Goal: Task Accomplishment & Management: Manage account settings

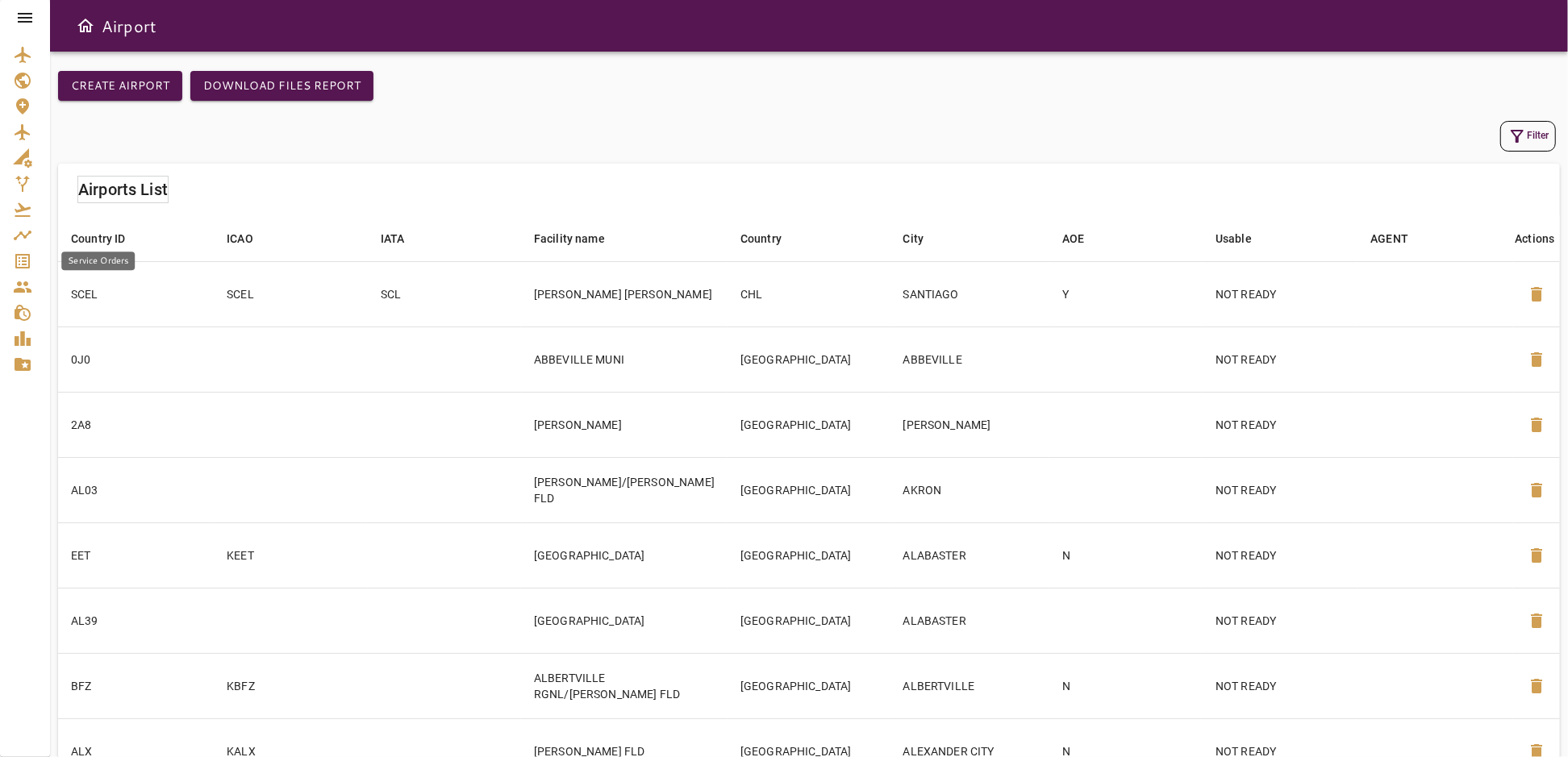
click at [24, 256] on icon "Service Orders" at bounding box center [23, 261] width 19 height 19
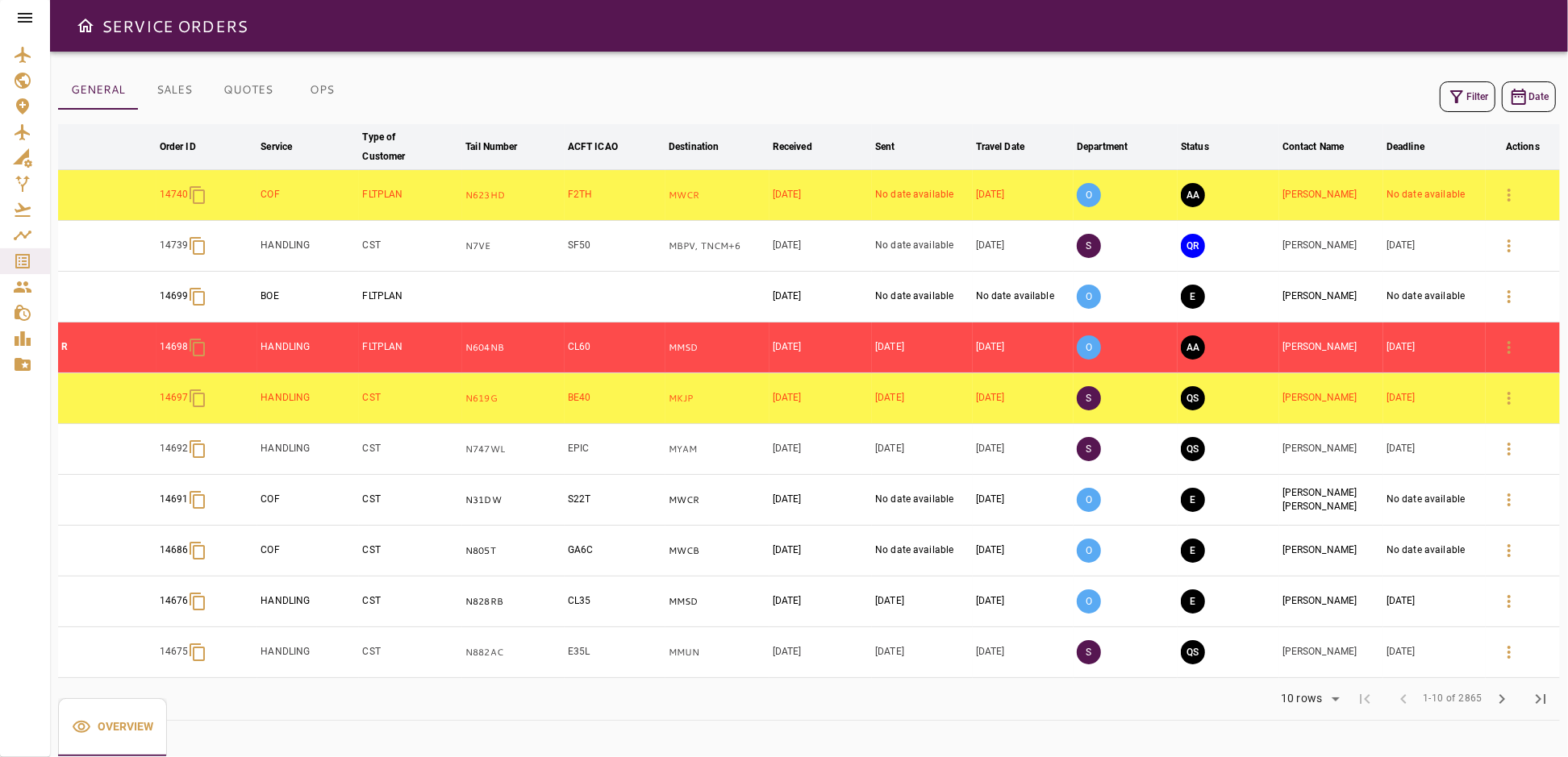
click at [1449, 96] on icon "button" at bounding box center [1457, 97] width 19 height 19
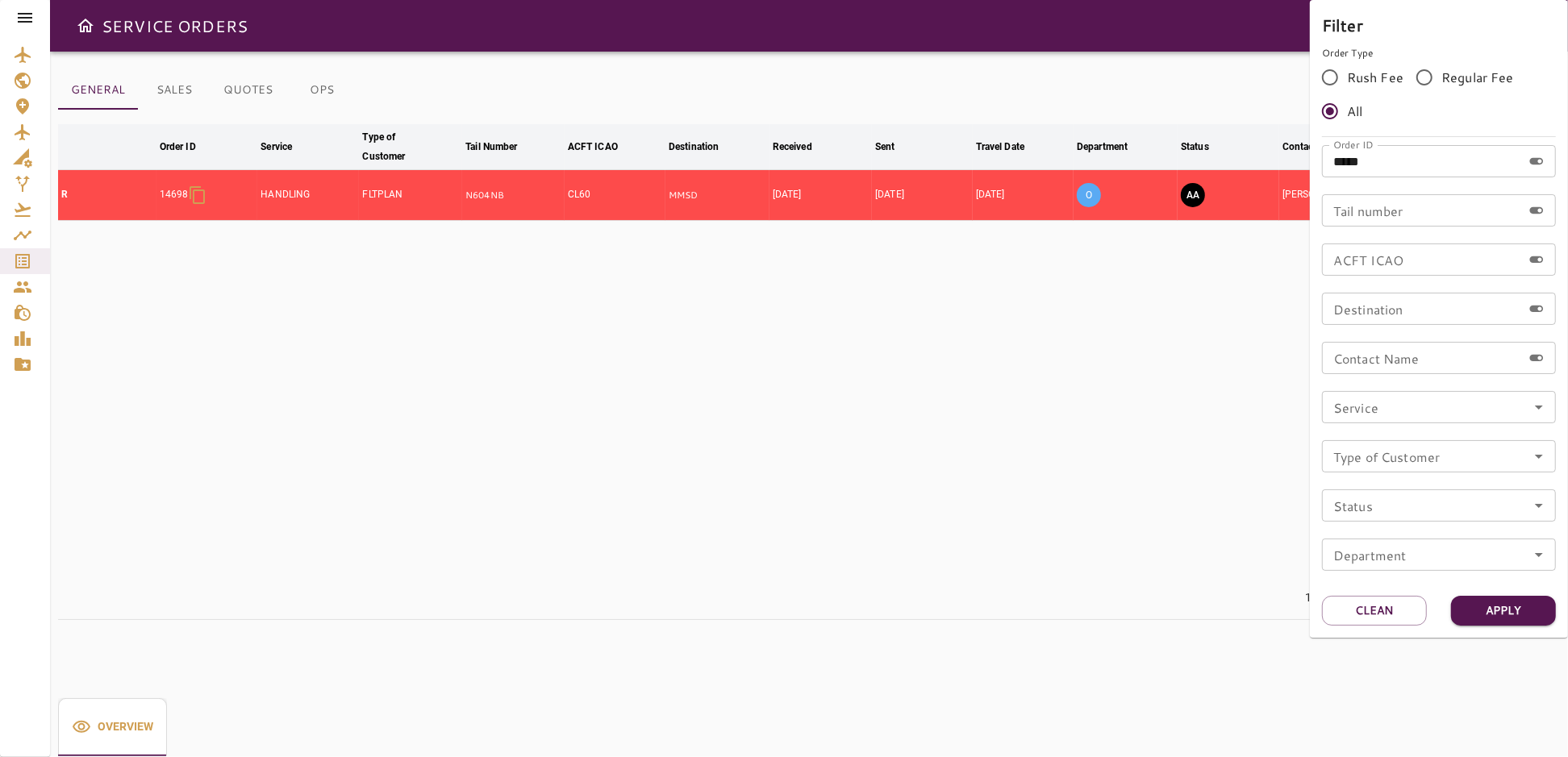
click at [1403, 166] on input "*****" at bounding box center [1421, 161] width 200 height 32
click at [1524, 611] on button "Apply" at bounding box center [1503, 610] width 105 height 30
click at [1074, 444] on div at bounding box center [784, 378] width 1568 height 757
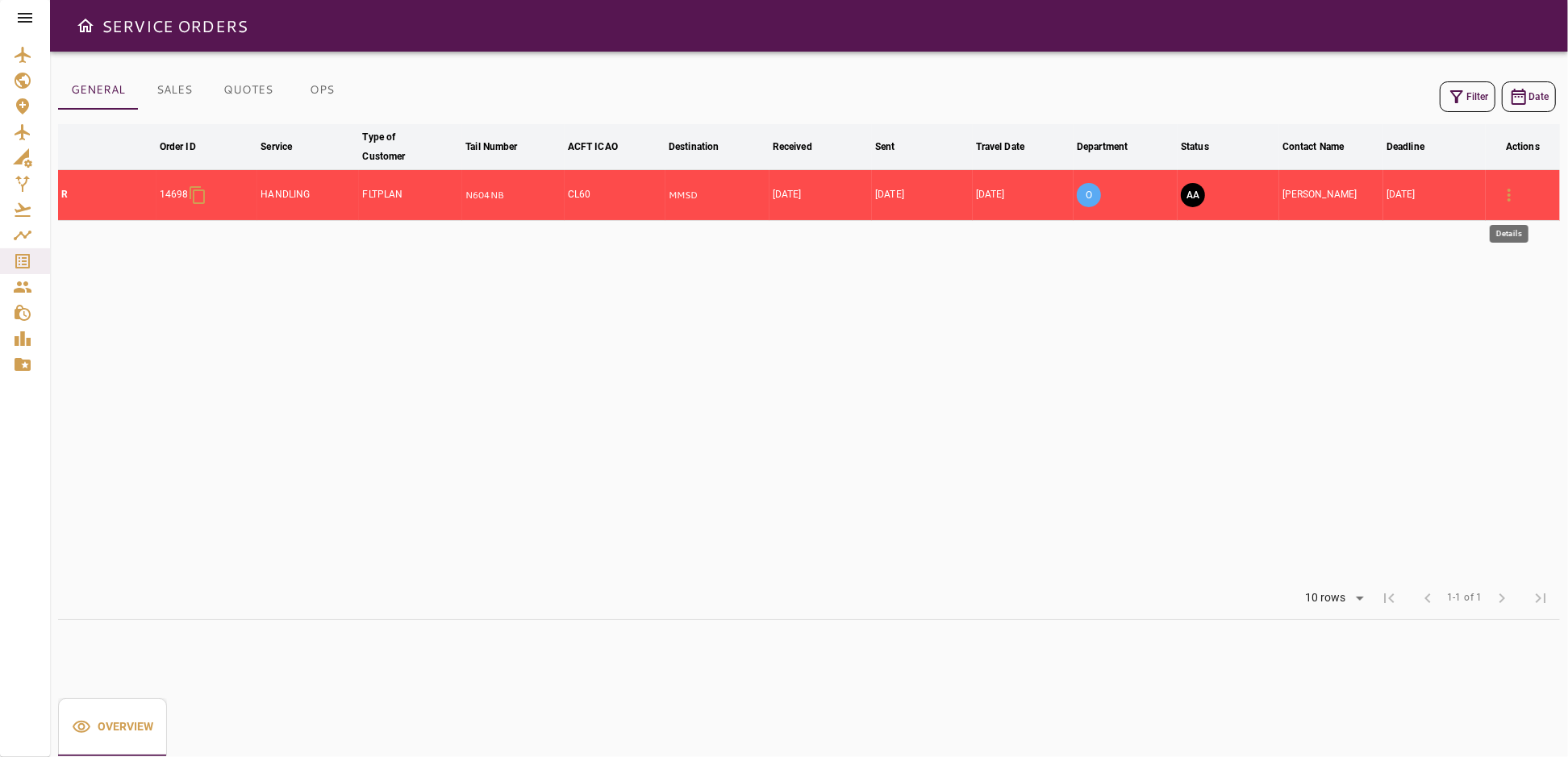
click at [1512, 189] on icon "button" at bounding box center [1509, 195] width 19 height 19
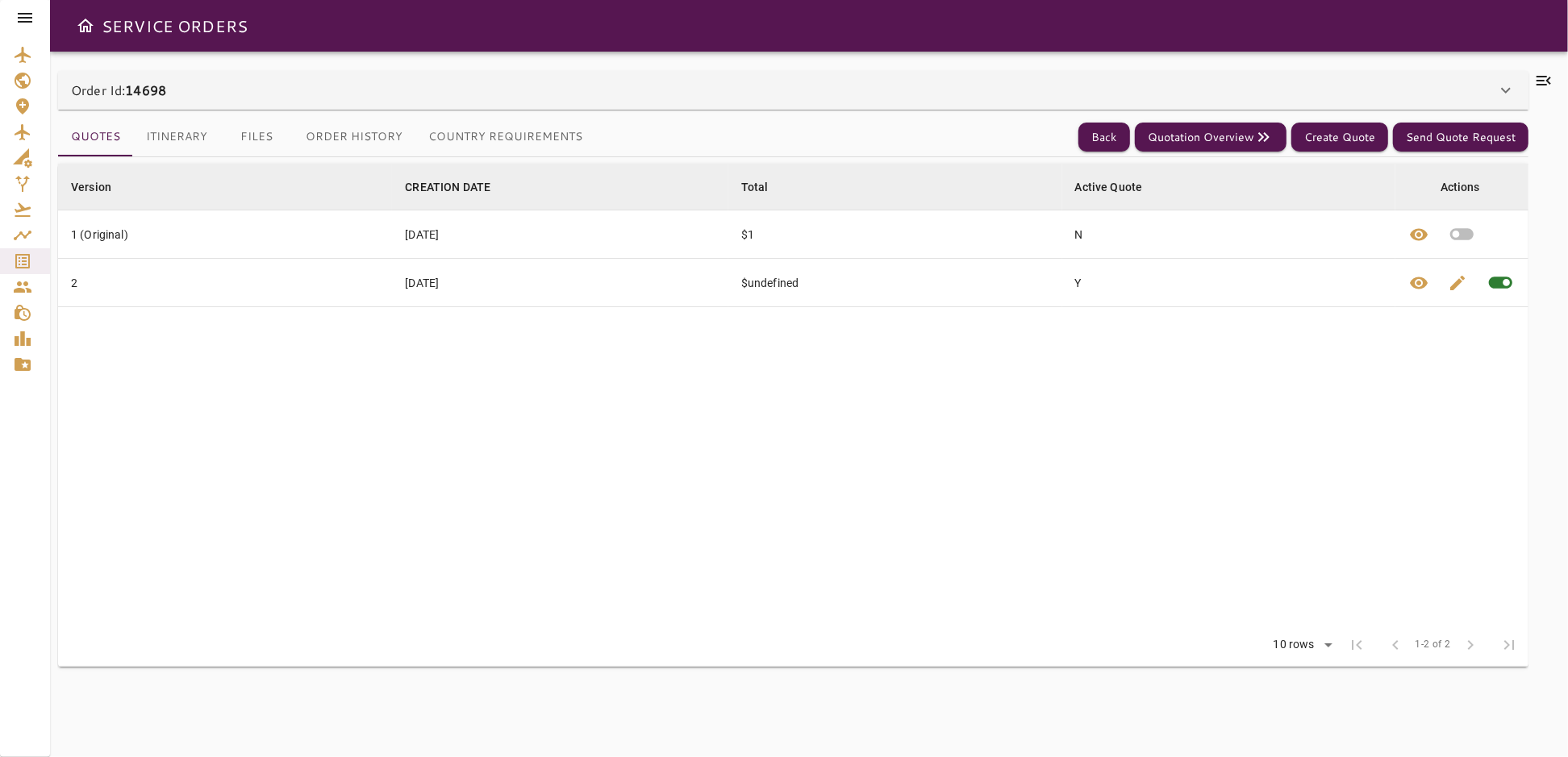
click at [164, 142] on button "Itinerary" at bounding box center [176, 137] width 87 height 38
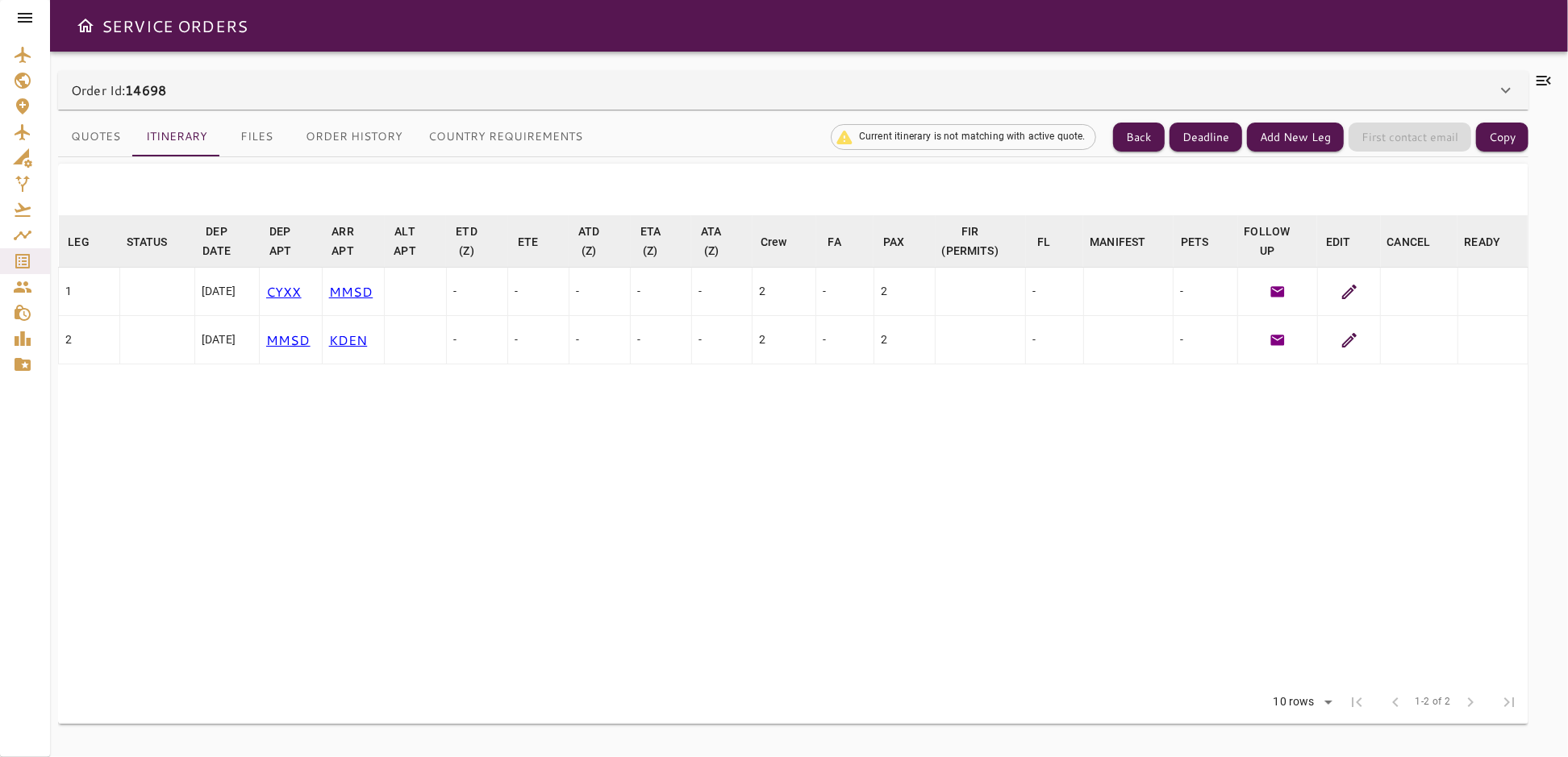
click at [254, 137] on button "Files" at bounding box center [256, 137] width 73 height 38
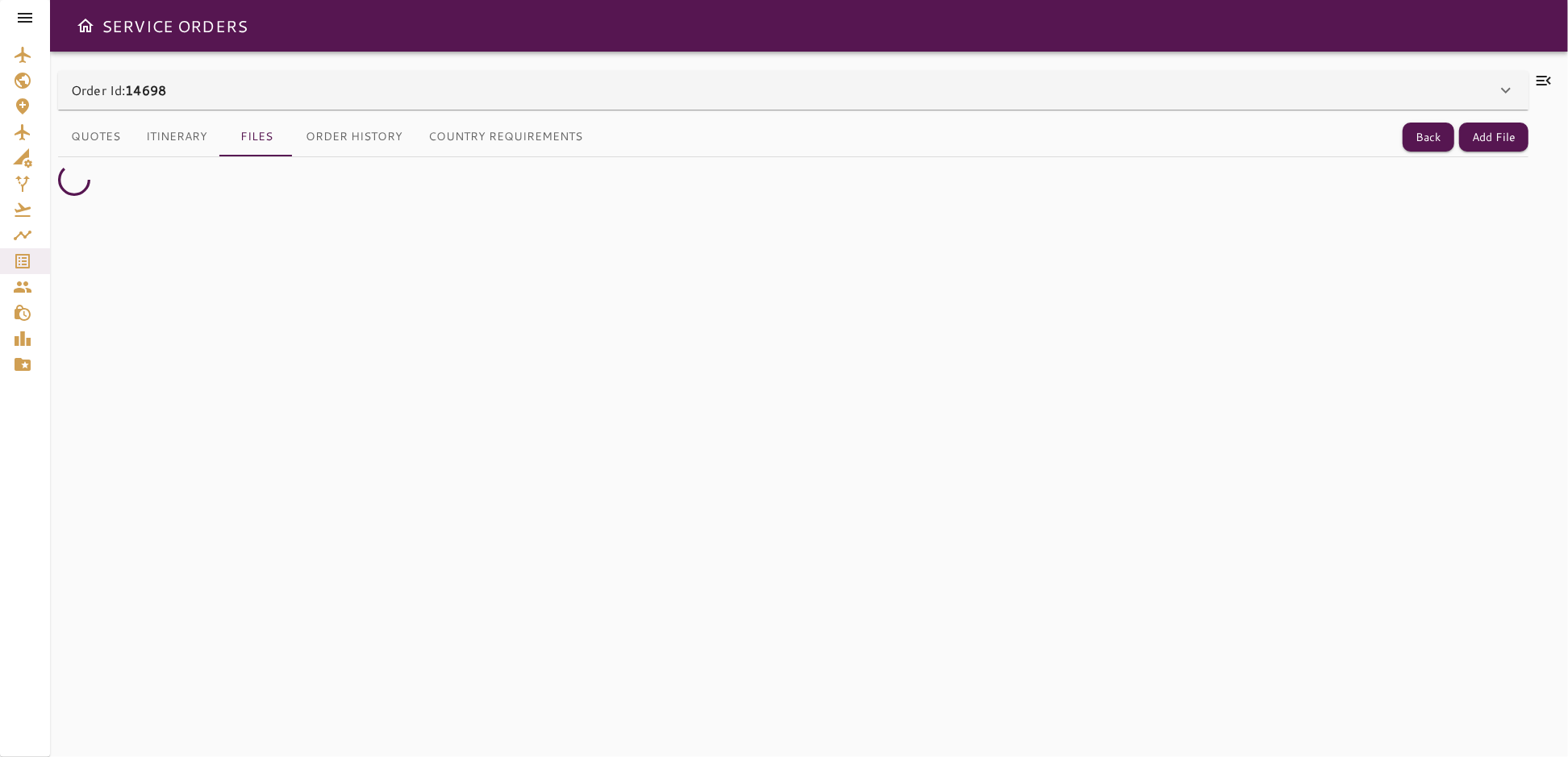
click at [383, 137] on button "Order History" at bounding box center [354, 137] width 122 height 38
click at [577, 142] on button "Country Requirements" at bounding box center [506, 137] width 180 height 38
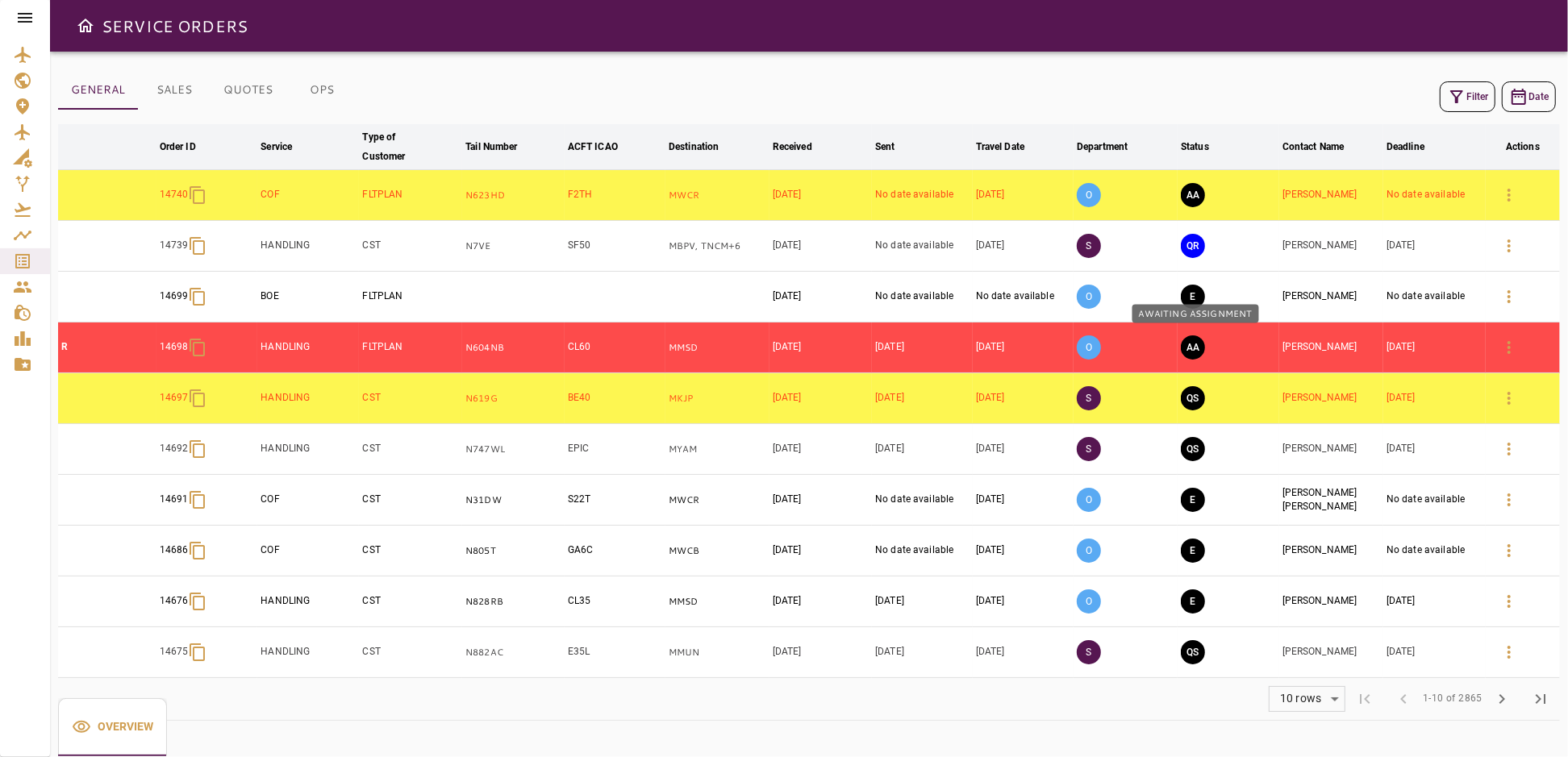
click at [1192, 342] on button "AA" at bounding box center [1193, 348] width 24 height 24
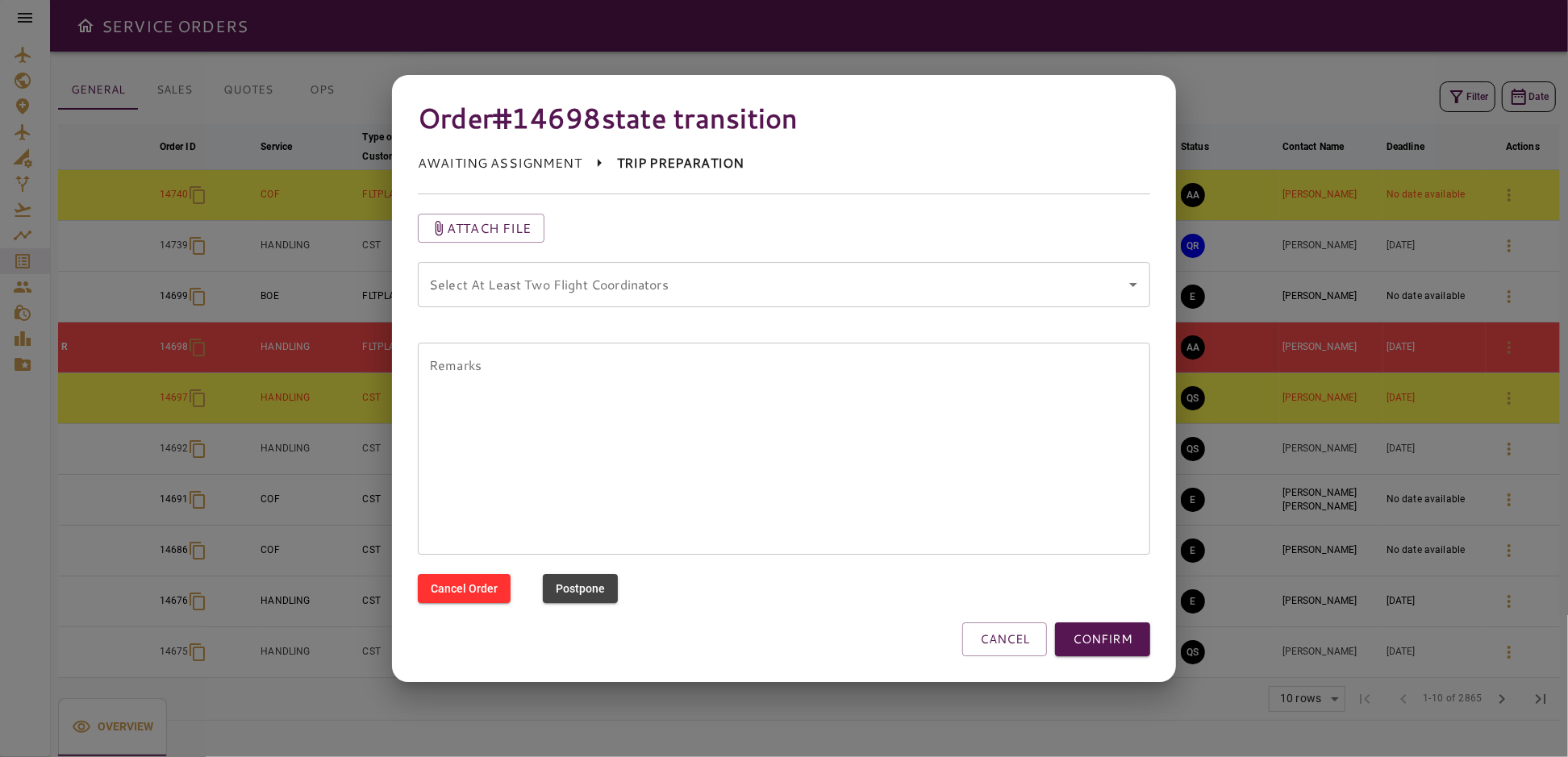
click at [589, 297] on coordinators "Select At Least Two Flight Coordinators" at bounding box center [772, 284] width 694 height 31
click at [1103, 637] on button "CONFIRM" at bounding box center [1102, 639] width 95 height 34
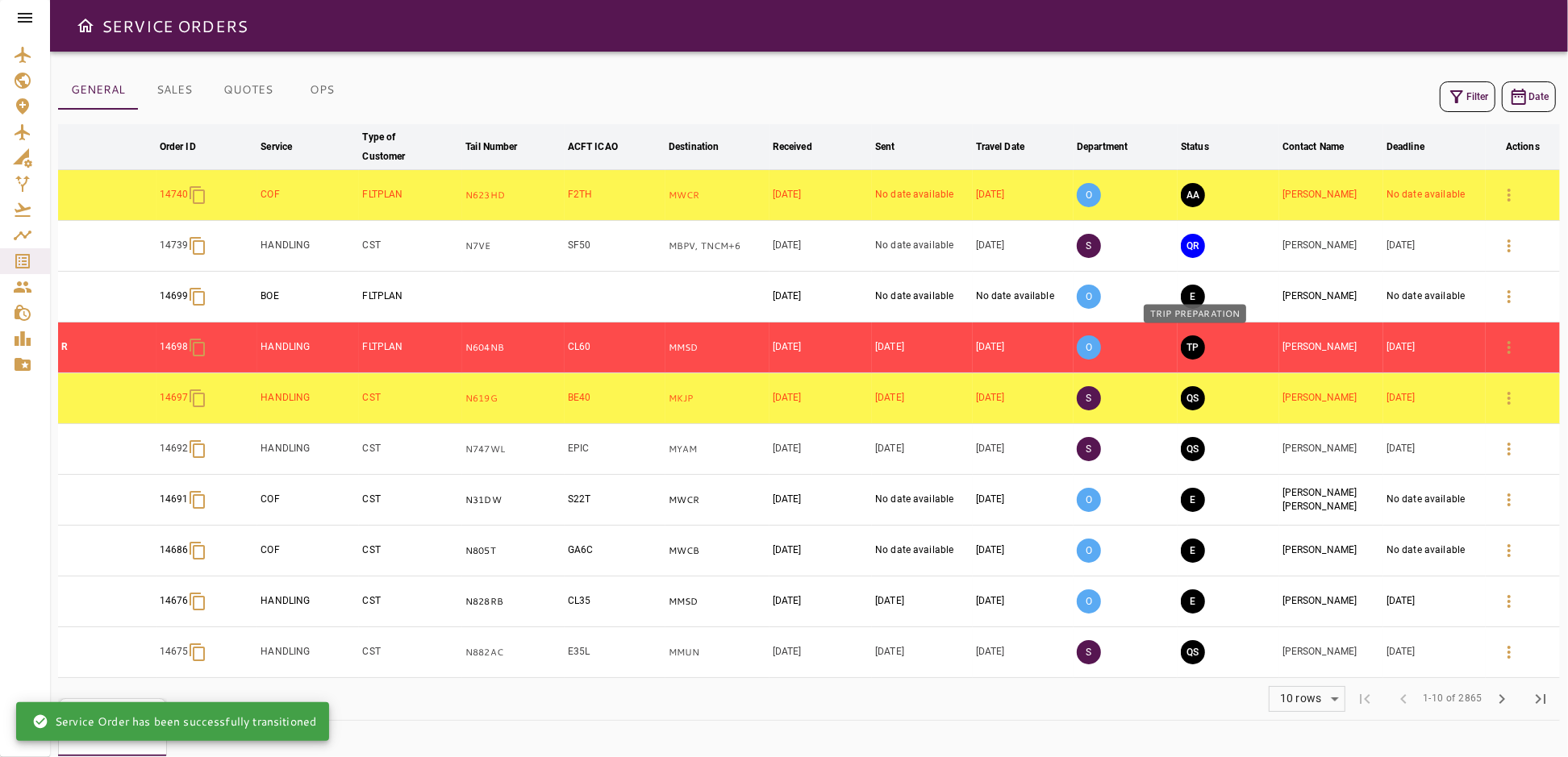
click at [1198, 348] on button "TP" at bounding box center [1193, 348] width 24 height 24
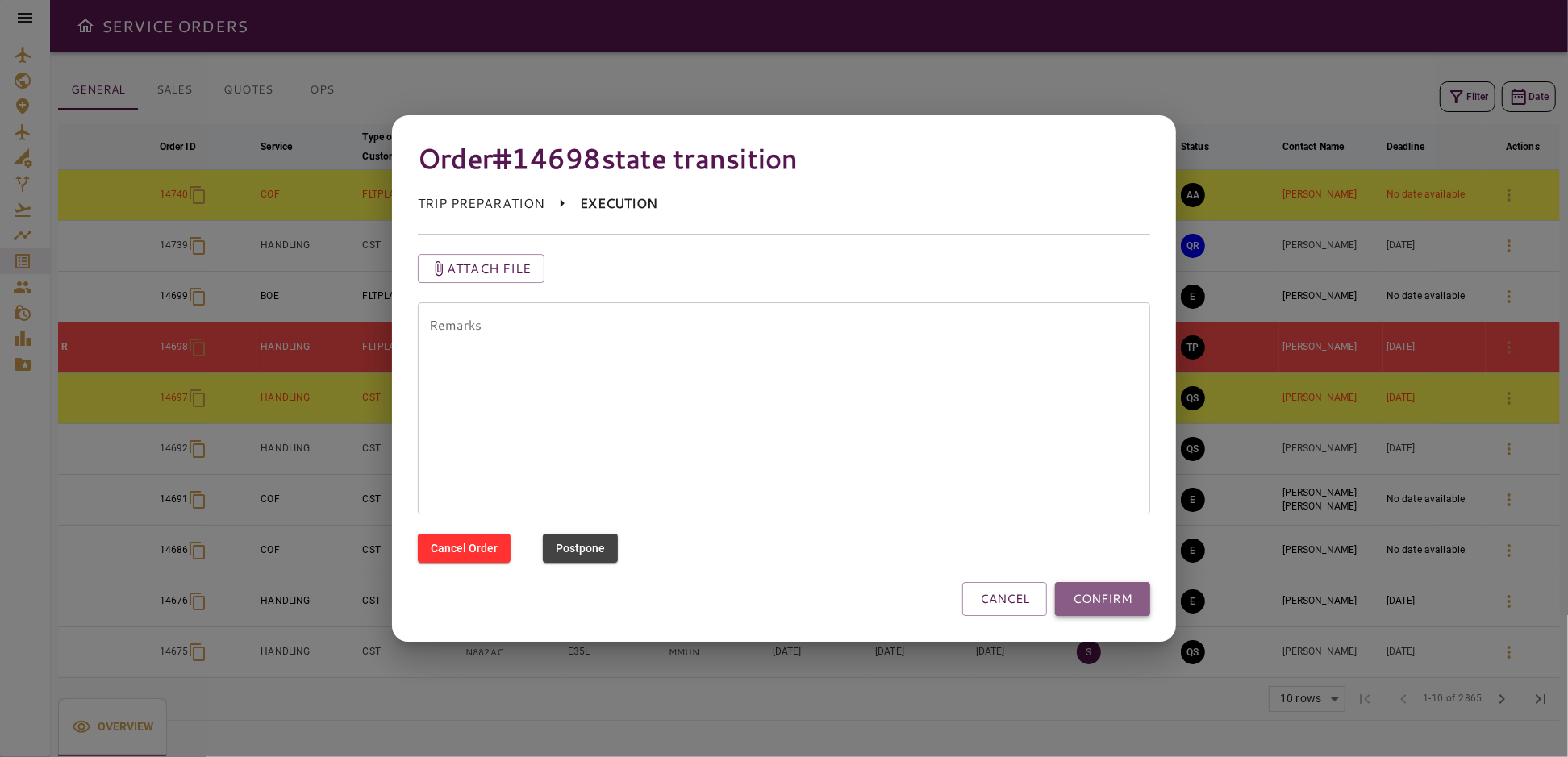
click at [1092, 600] on button "CONFIRM" at bounding box center [1102, 599] width 95 height 34
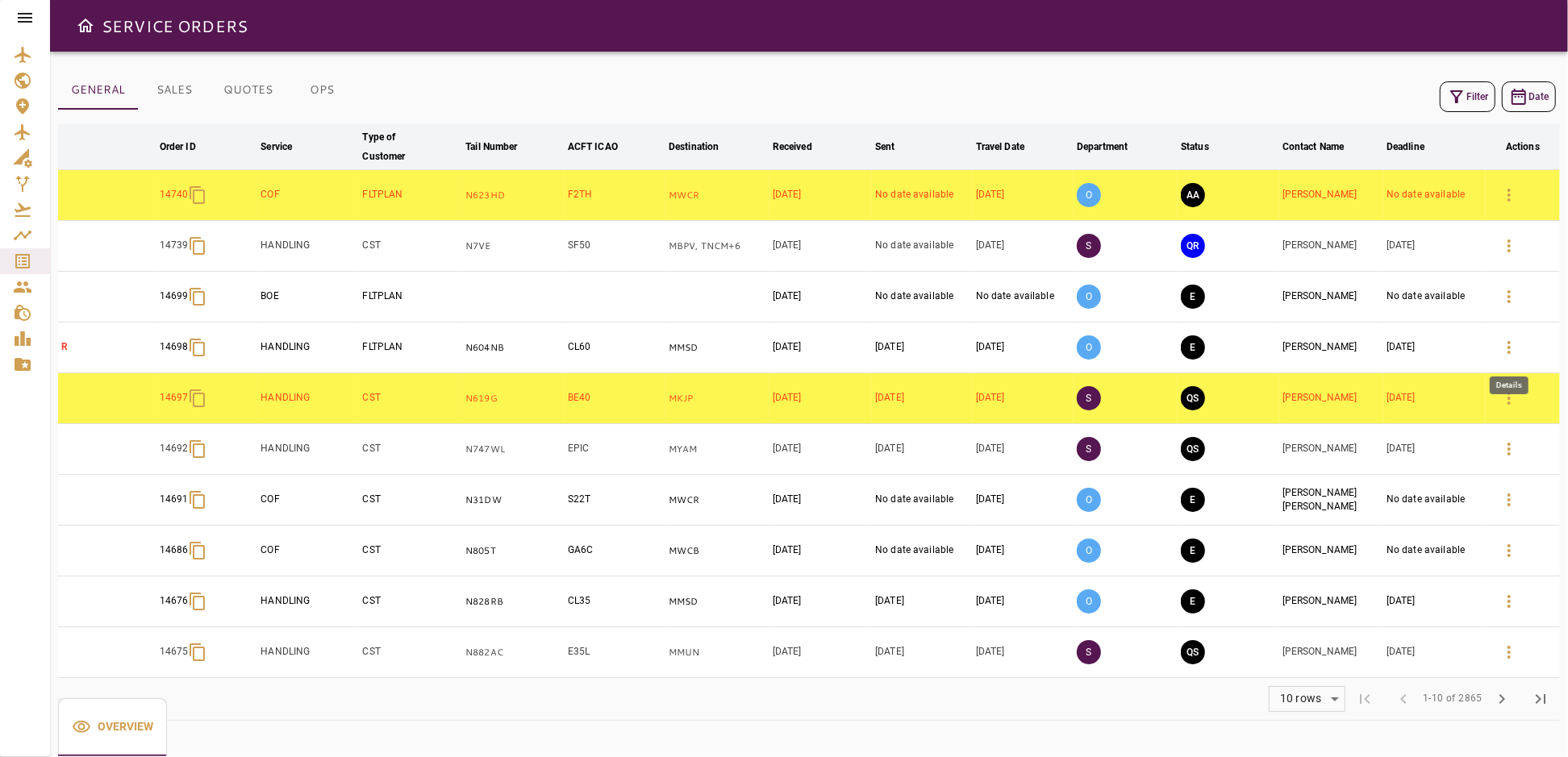
click at [1507, 343] on icon "button" at bounding box center [1509, 348] width 19 height 19
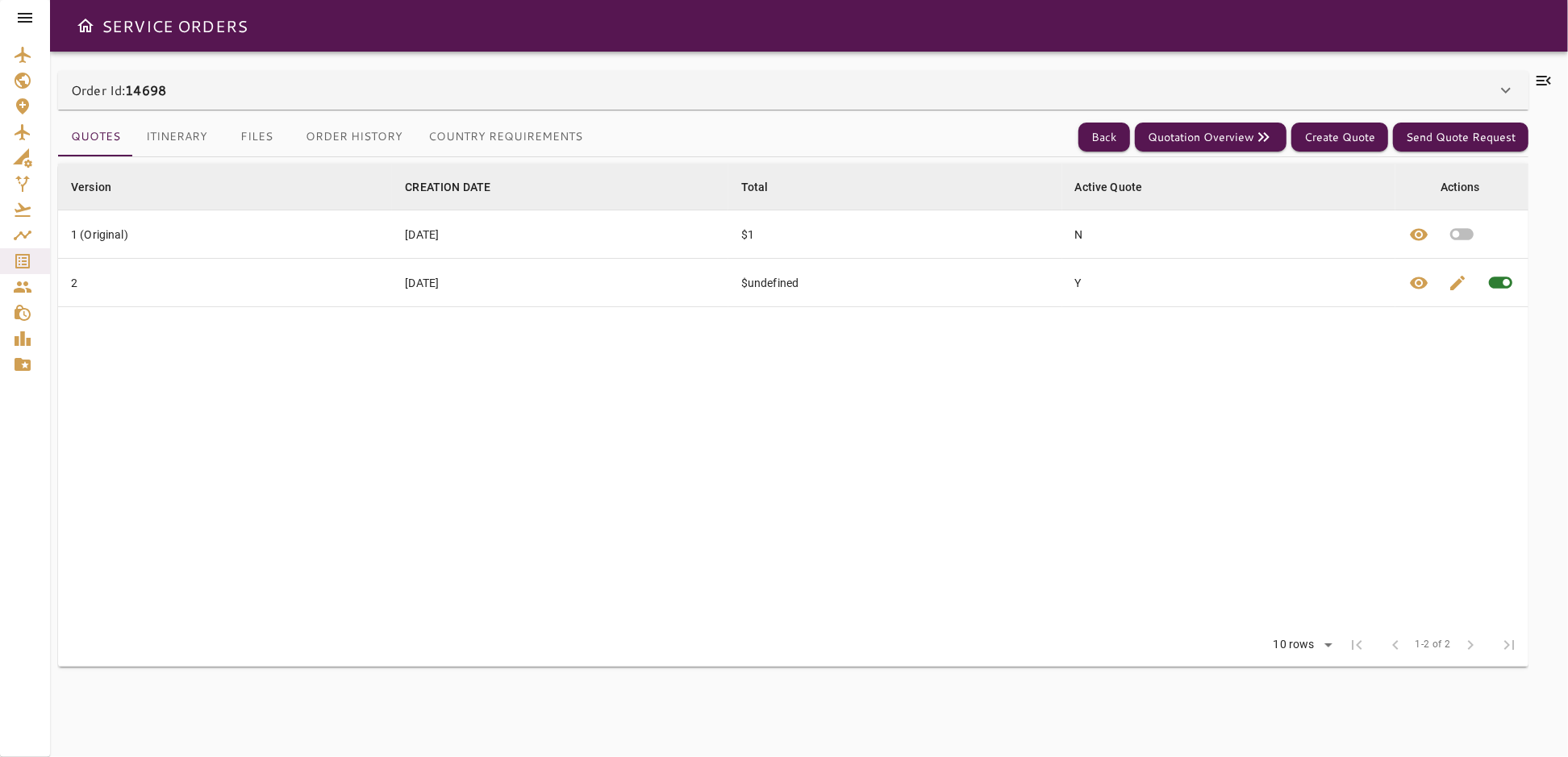
click at [1546, 79] on icon at bounding box center [1544, 80] width 19 height 19
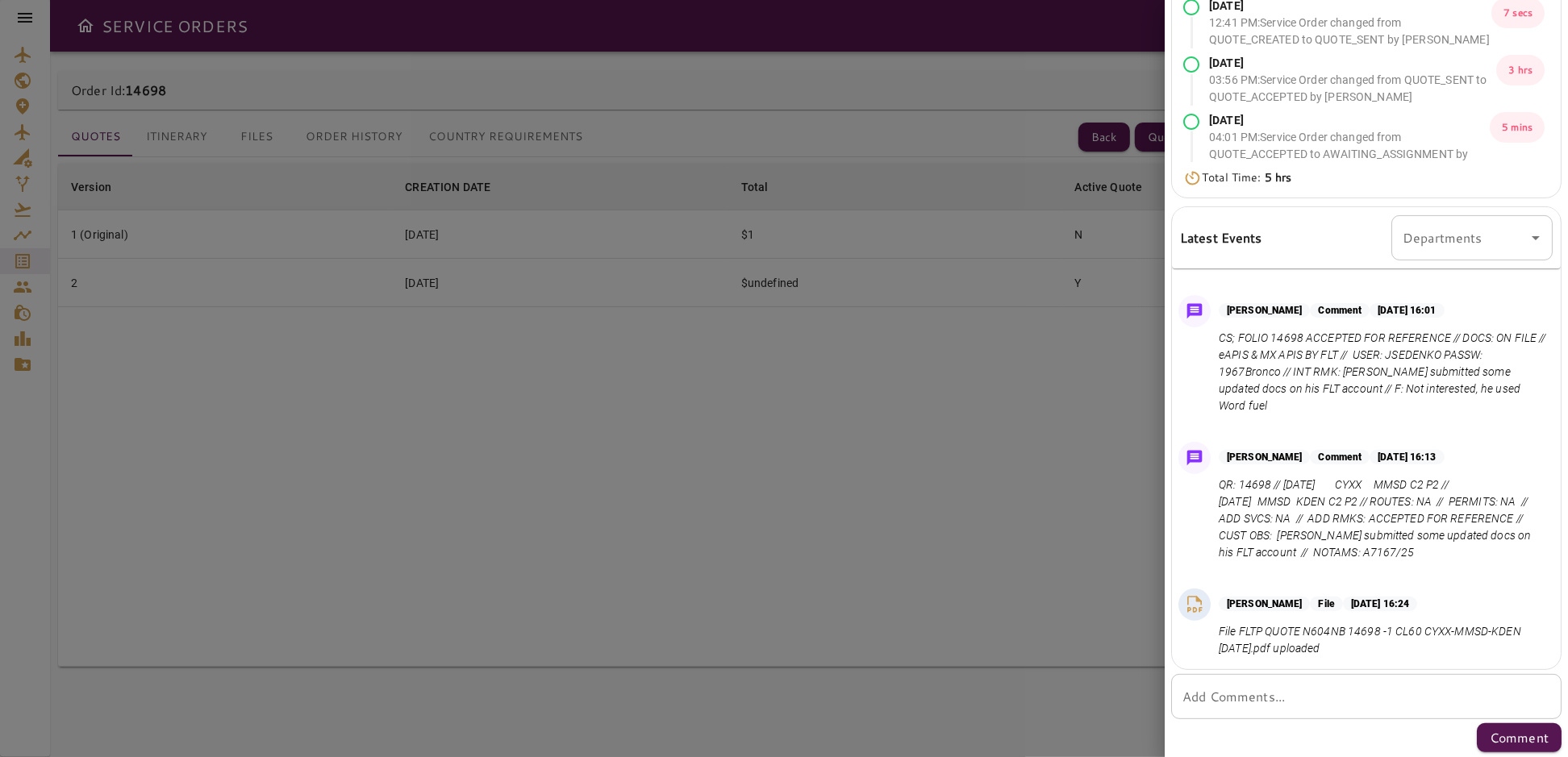
scroll to position [252, 0]
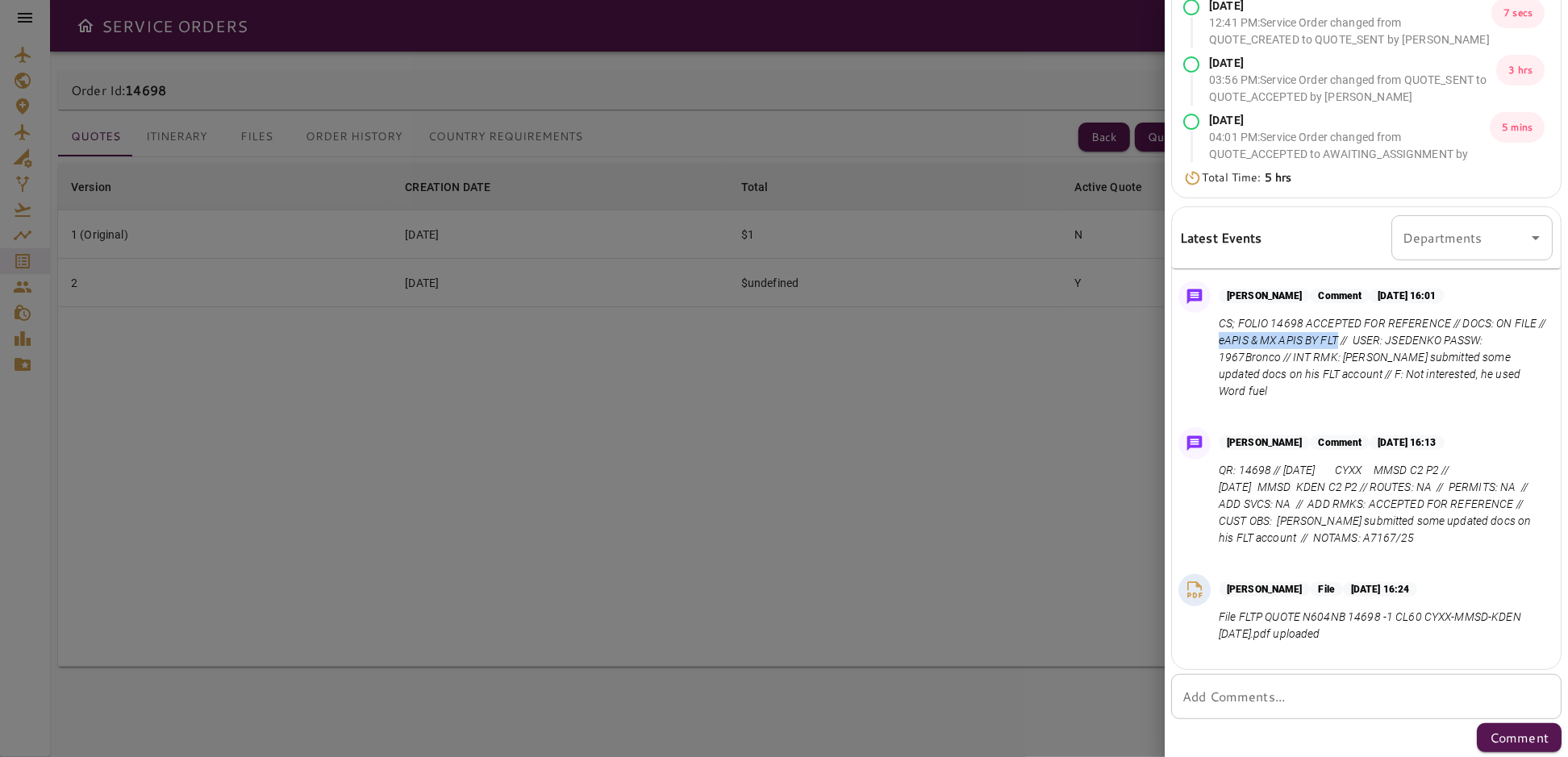
drag, startPoint x: 1255, startPoint y: 342, endPoint x: 1374, endPoint y: 337, distance: 119.1
click at [1374, 337] on p "CS; FOLIO 14698 ACCEPTED FOR REFERENCE // DOCS: ON FILE // eAPIS & MX APIS BY F…" at bounding box center [1382, 357] width 328 height 85
copy p "eAPIS & MX APIS BY FLT"
drag, startPoint x: 1304, startPoint y: 488, endPoint x: 1374, endPoint y: 490, distance: 70.0
click at [1374, 490] on p "QR: 14698 // Oct 11, 2025 CYXX MMSD C2 P2 // Oct 11, 2025 MMSD KDEN C2 P2 // RO…" at bounding box center [1382, 504] width 328 height 85
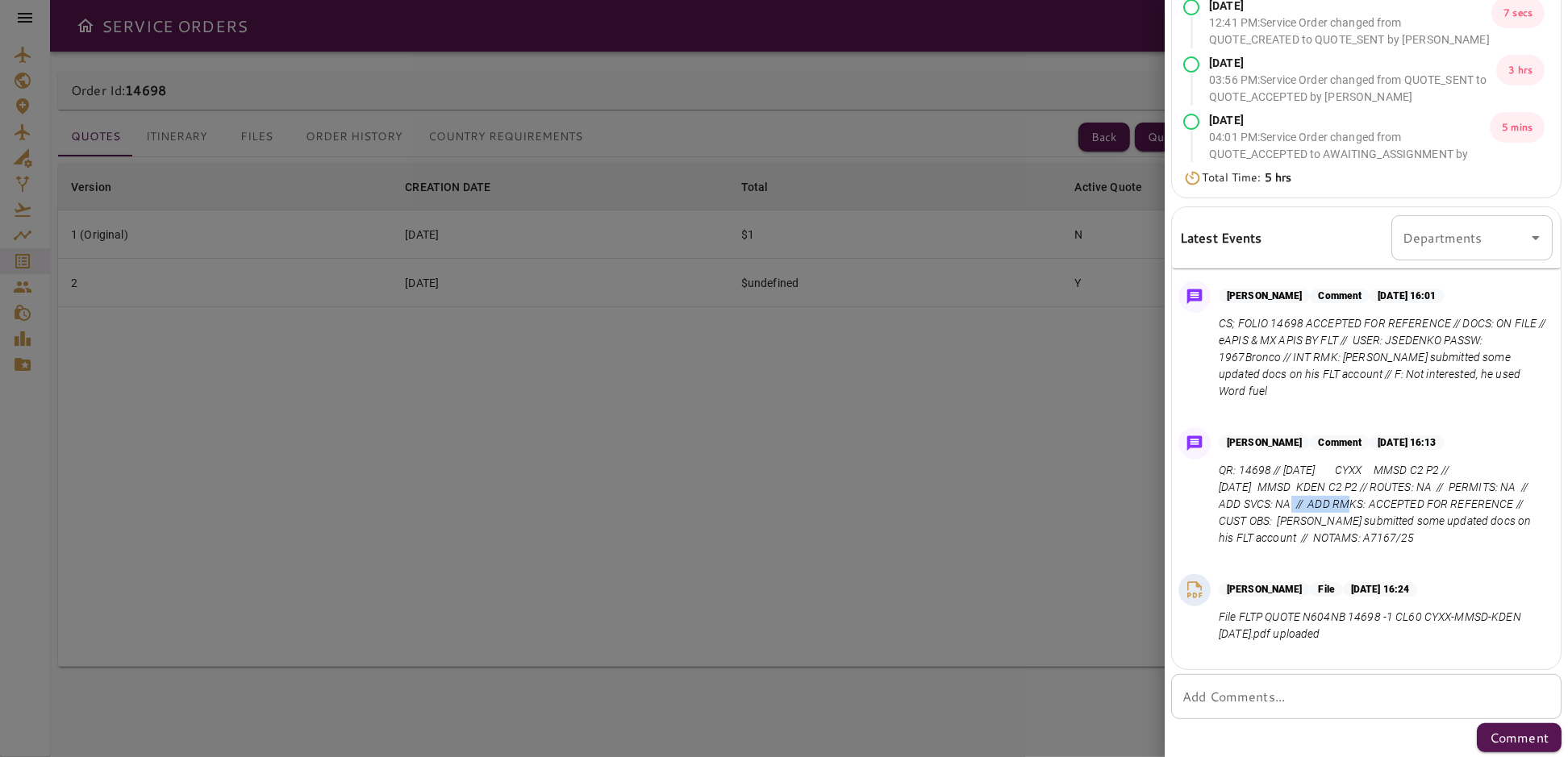
copy p "ADD SVCS: NA"
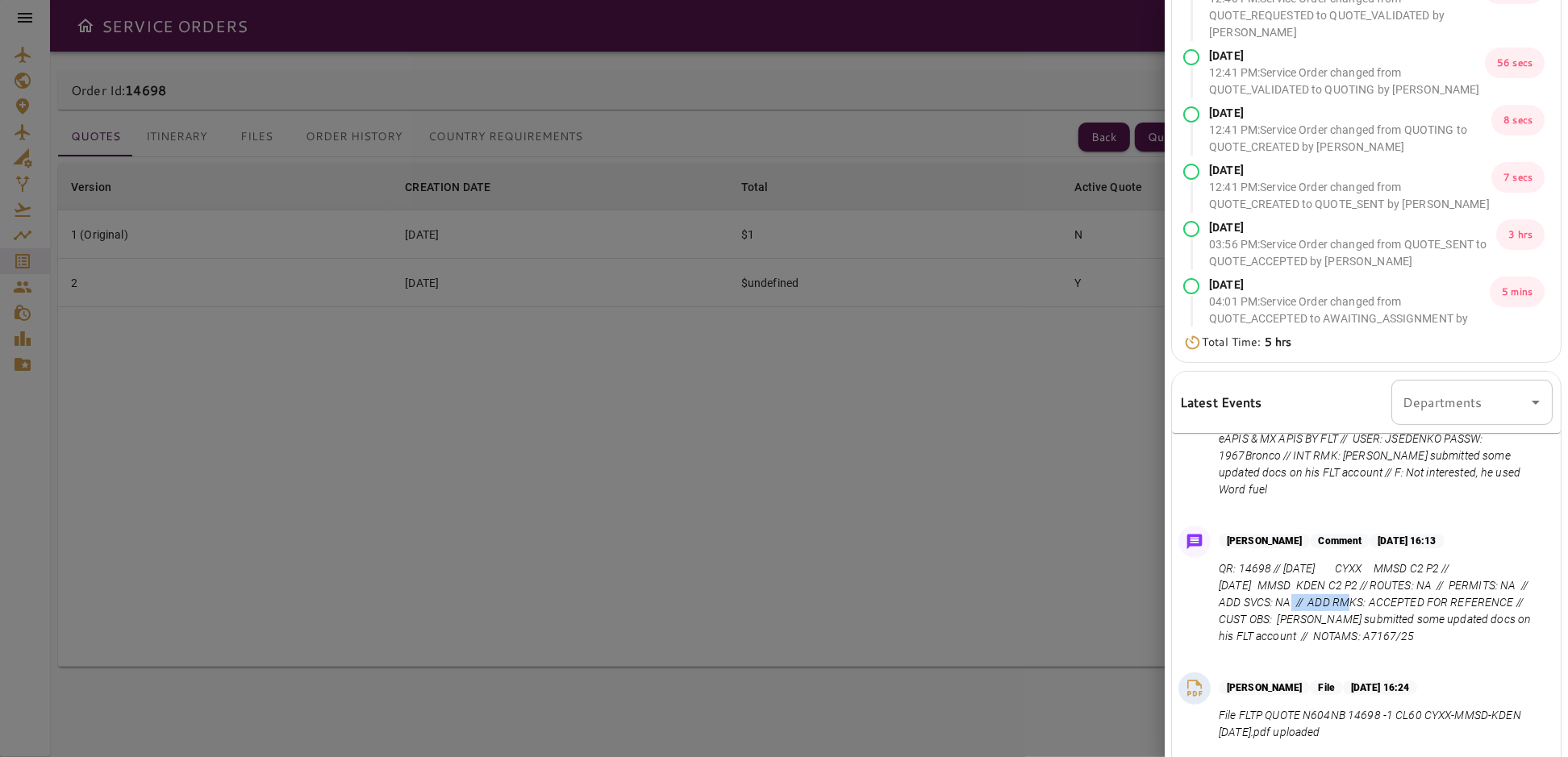
scroll to position [0, 0]
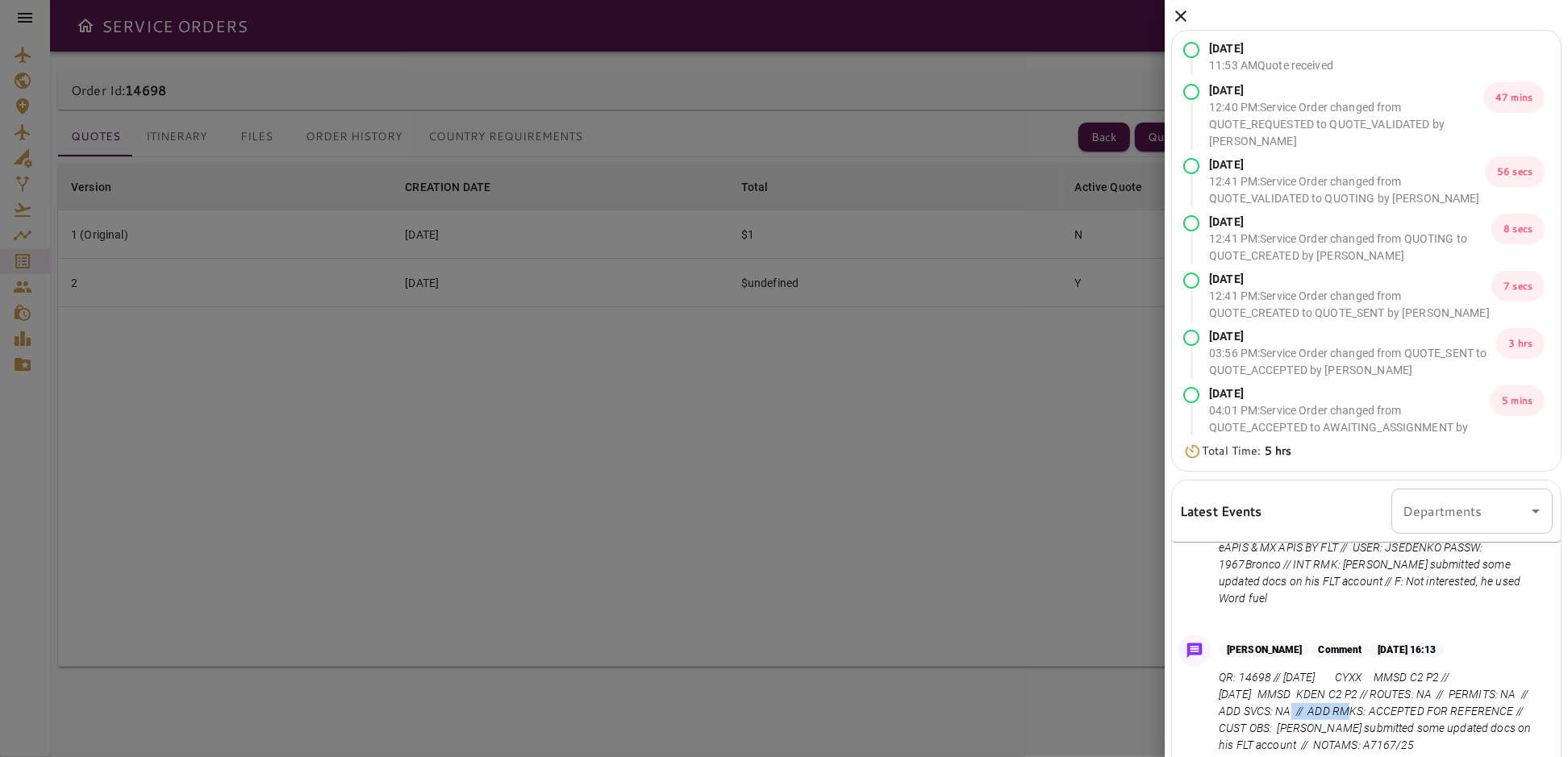
click at [1178, 17] on icon at bounding box center [1181, 16] width 19 height 19
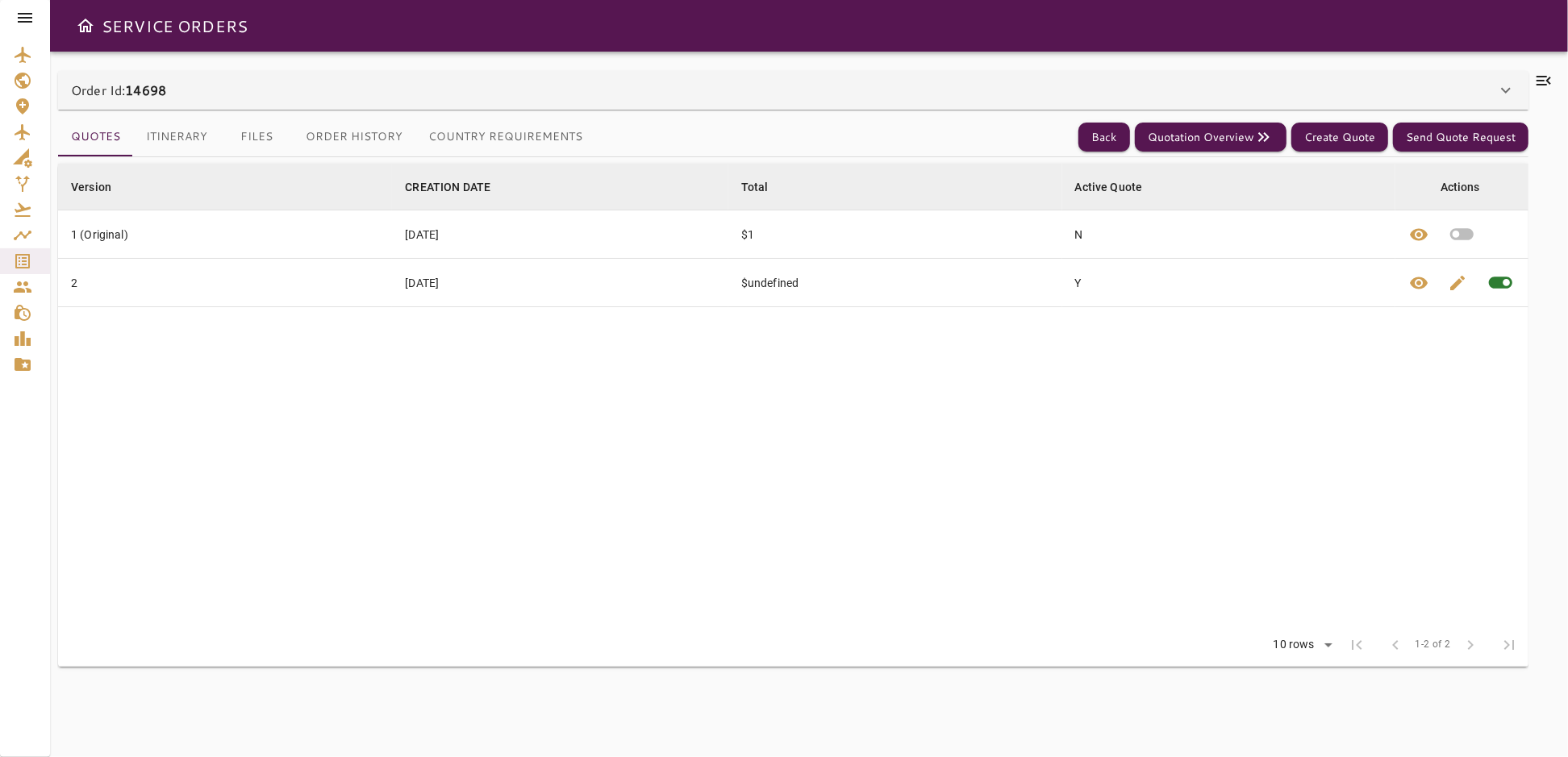
click at [164, 137] on button "Itinerary" at bounding box center [176, 137] width 87 height 38
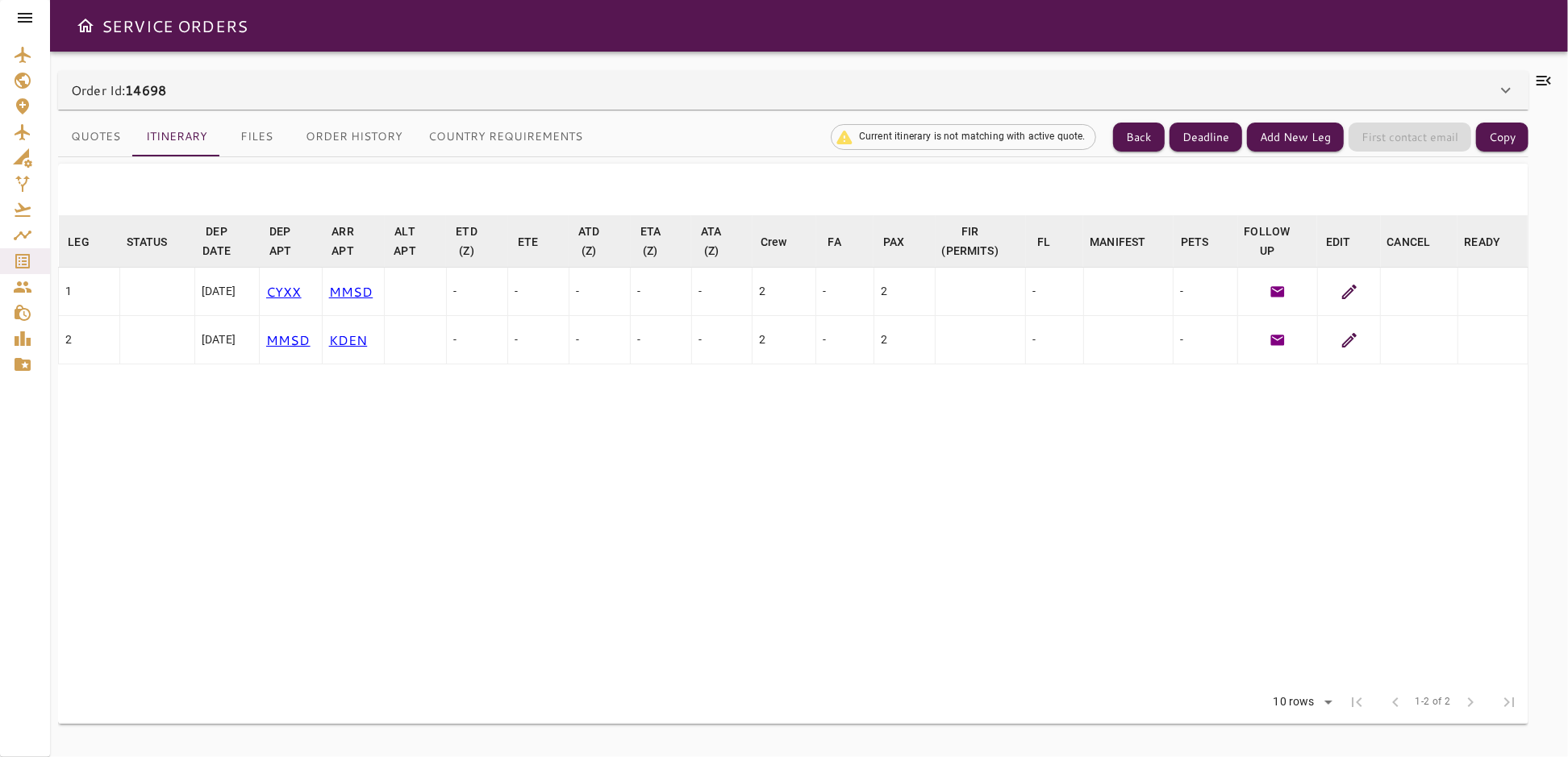
click at [1543, 79] on icon at bounding box center [1544, 80] width 19 height 19
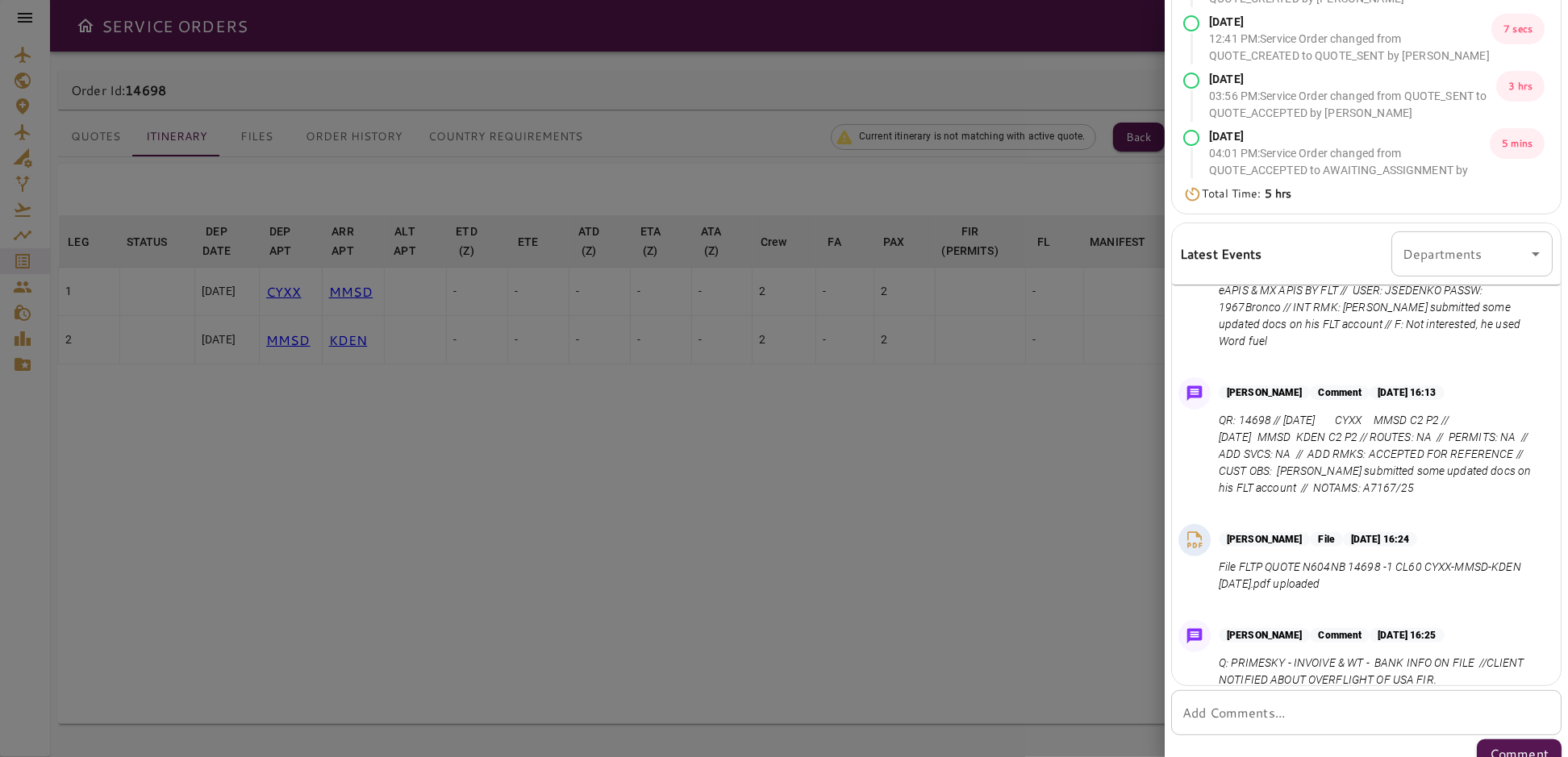
scroll to position [273, 0]
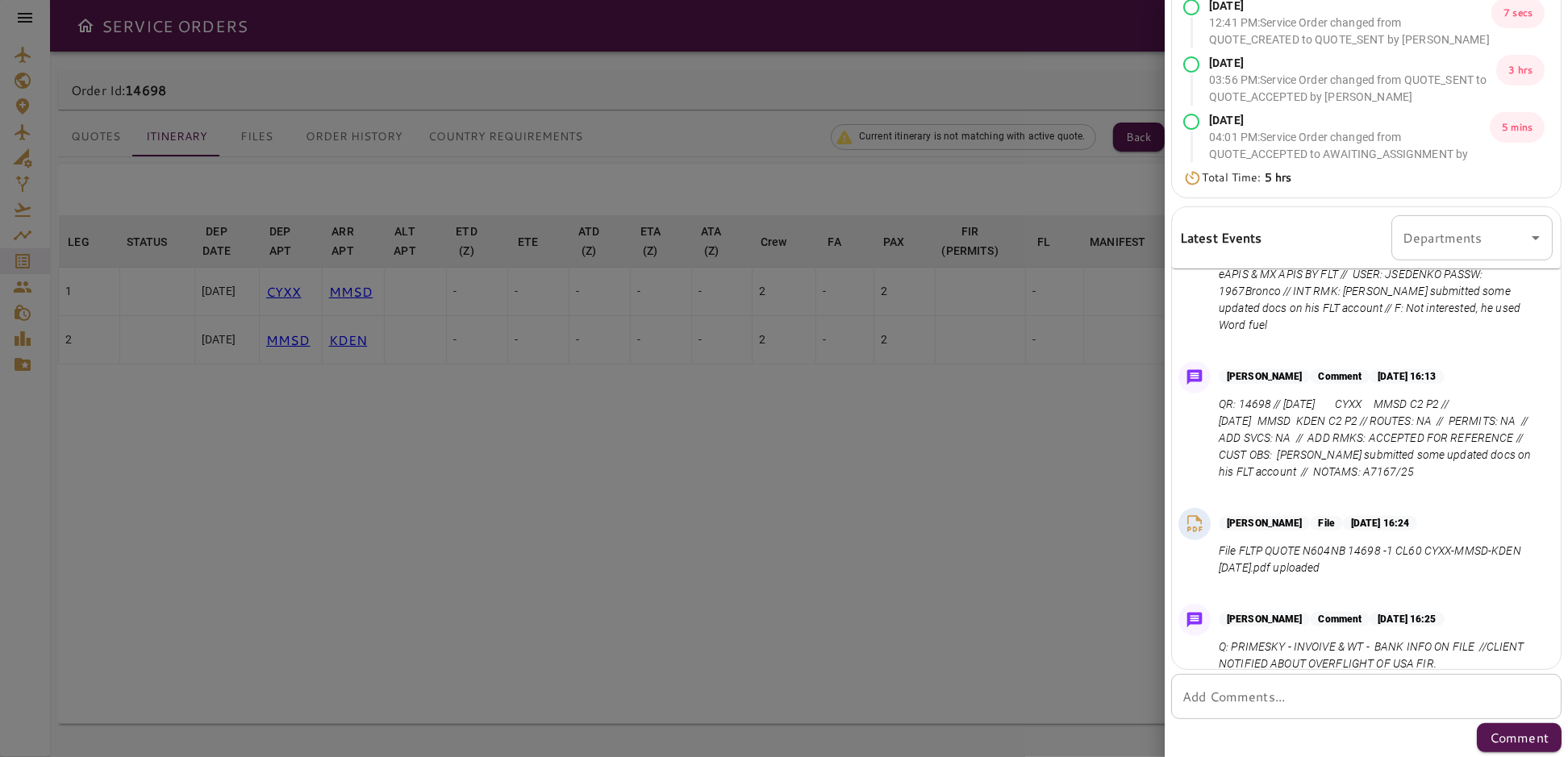
drag, startPoint x: 995, startPoint y: 458, endPoint x: 530, endPoint y: 532, distance: 470.9
click at [994, 459] on div at bounding box center [784, 378] width 1568 height 757
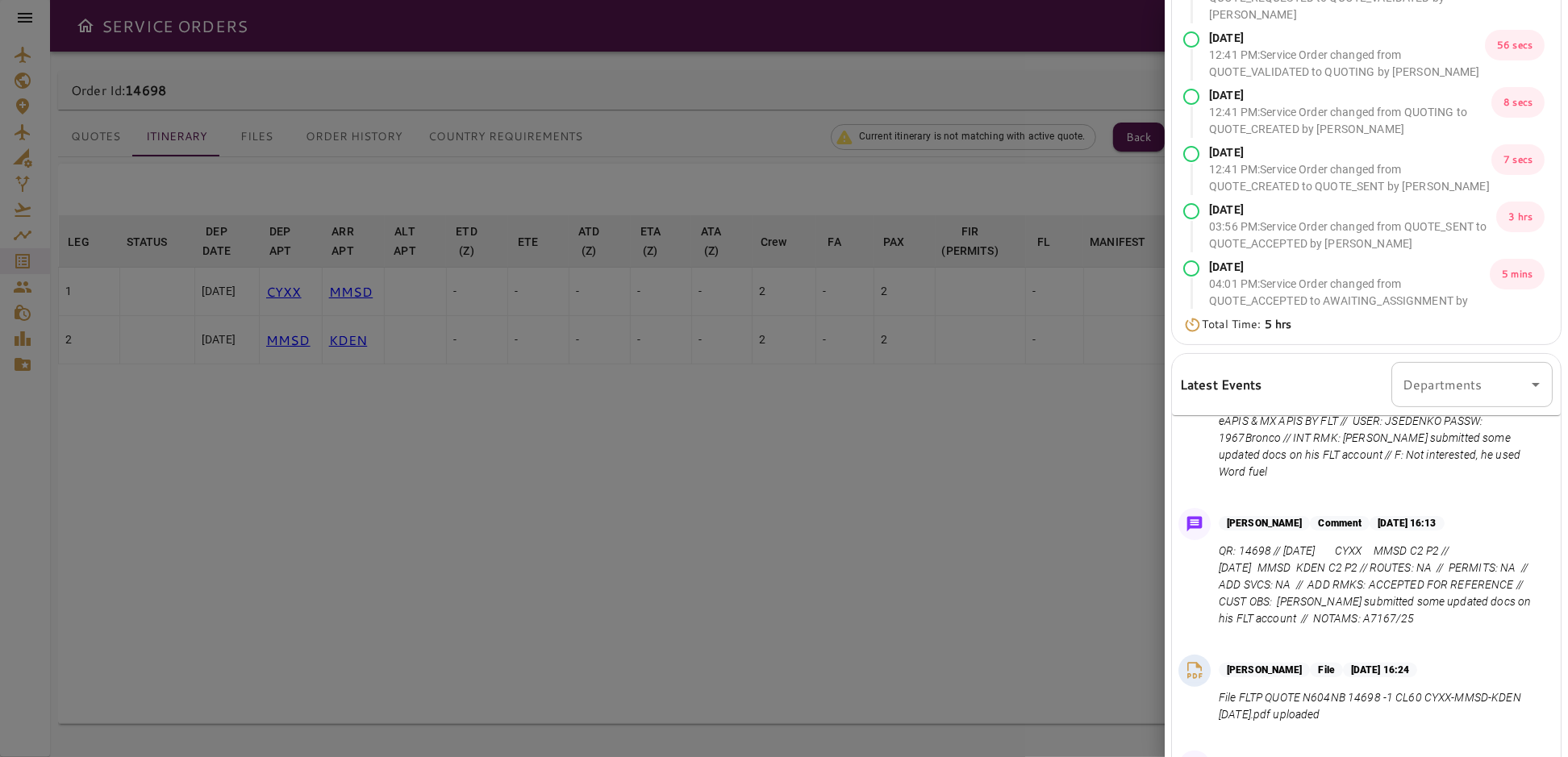
scroll to position [0, 0]
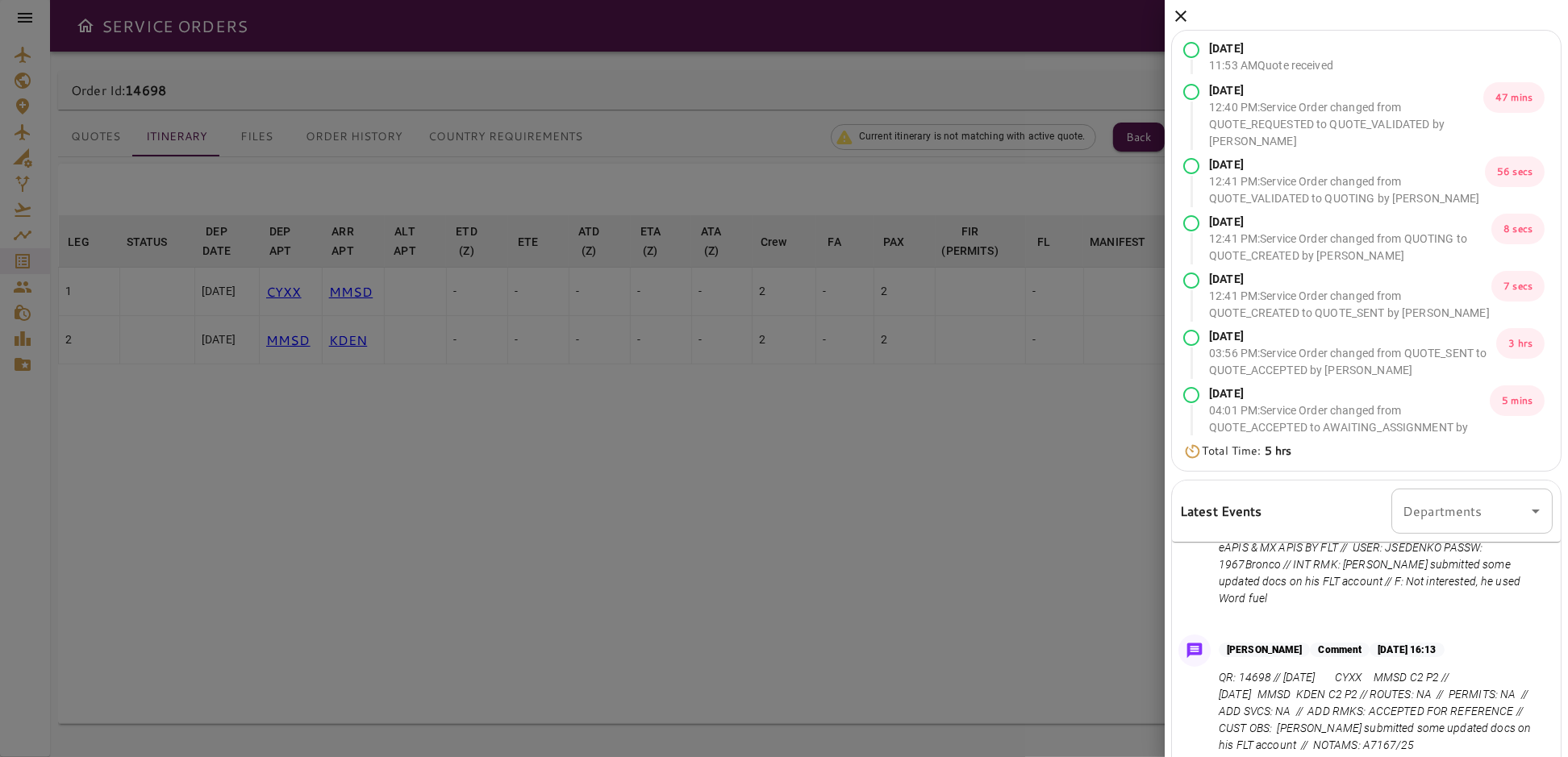
click at [1181, 17] on icon at bounding box center [1180, 16] width 11 height 11
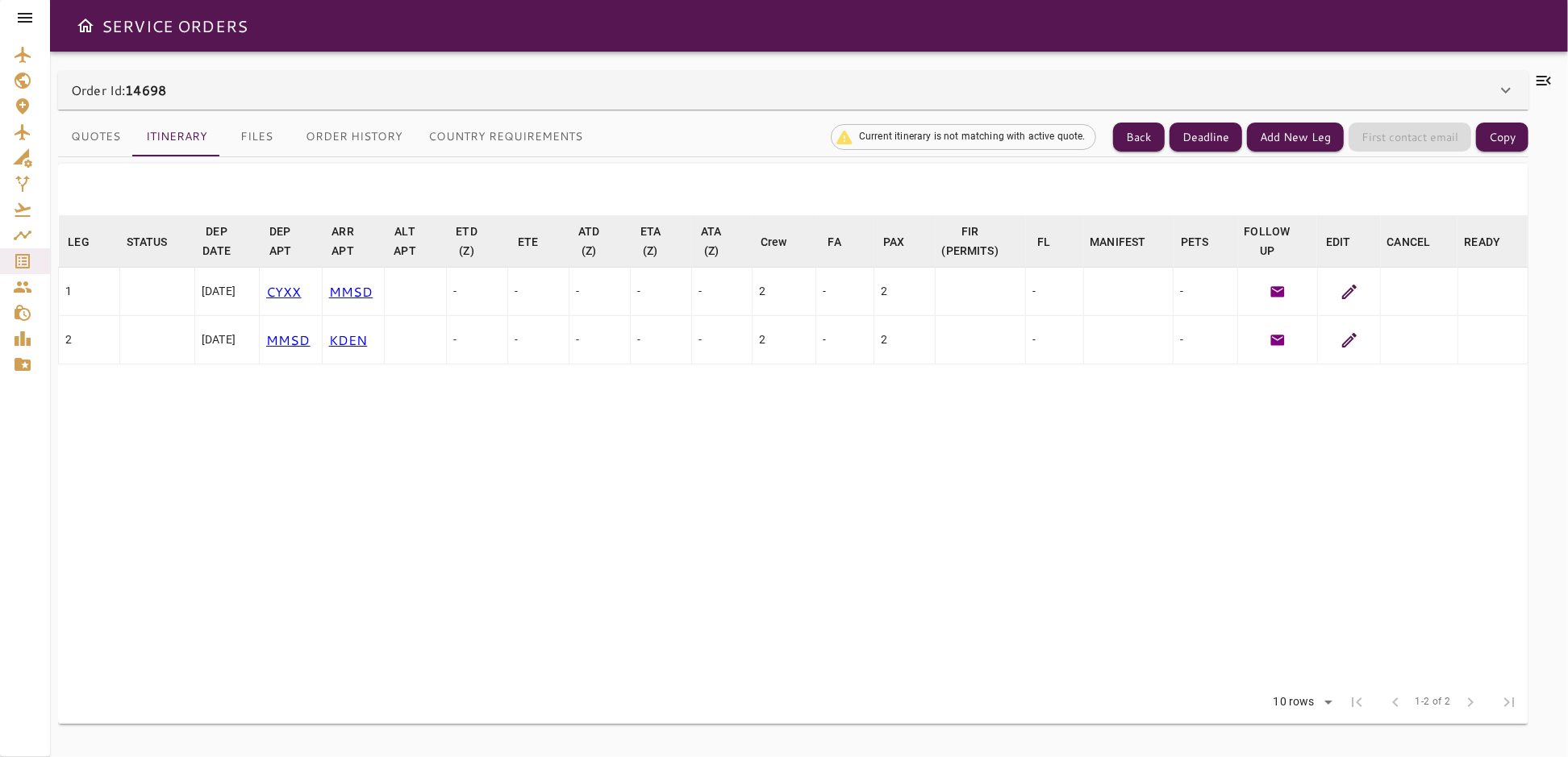
click at [252, 139] on button "Files" at bounding box center [256, 137] width 73 height 38
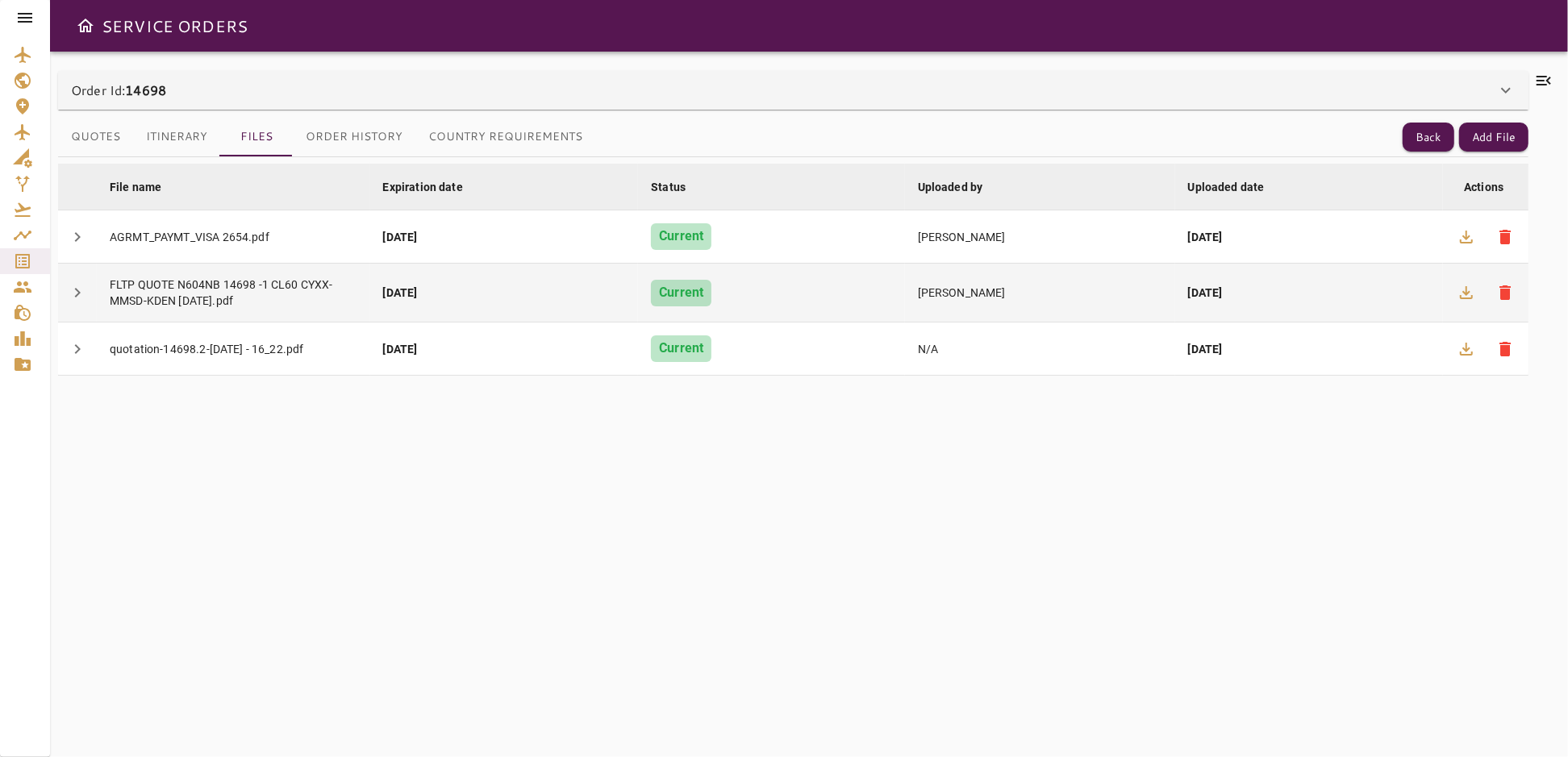
click at [259, 282] on div "FLTP QUOTE N604NB 14698 -1 CL60 CYXX-MMSD-KDEN 11-Oct-25.pdf" at bounding box center [233, 292] width 247 height 32
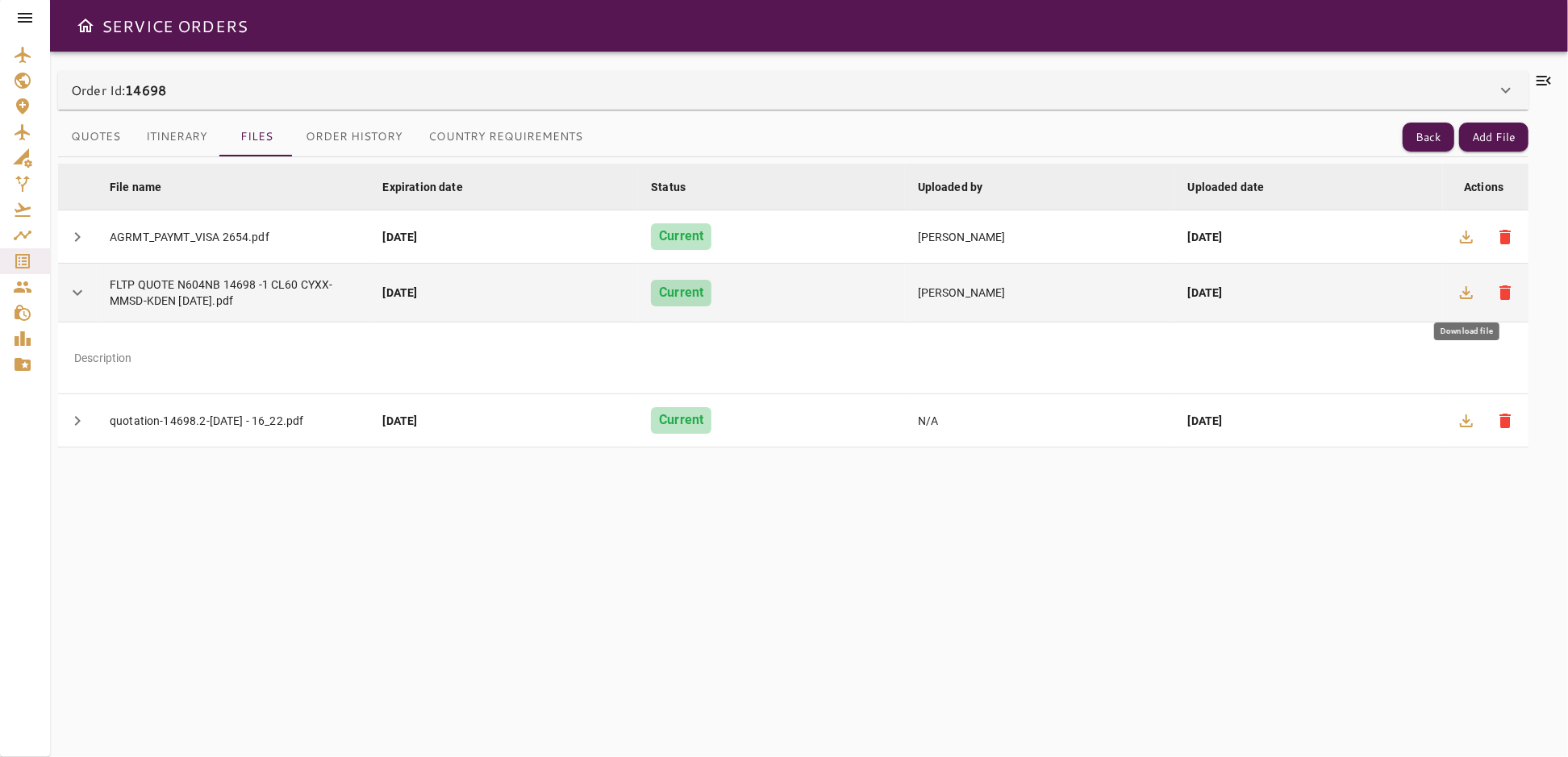
click at [1463, 289] on icon "button" at bounding box center [1467, 292] width 19 height 19
